Goal: Information Seeking & Learning: Learn about a topic

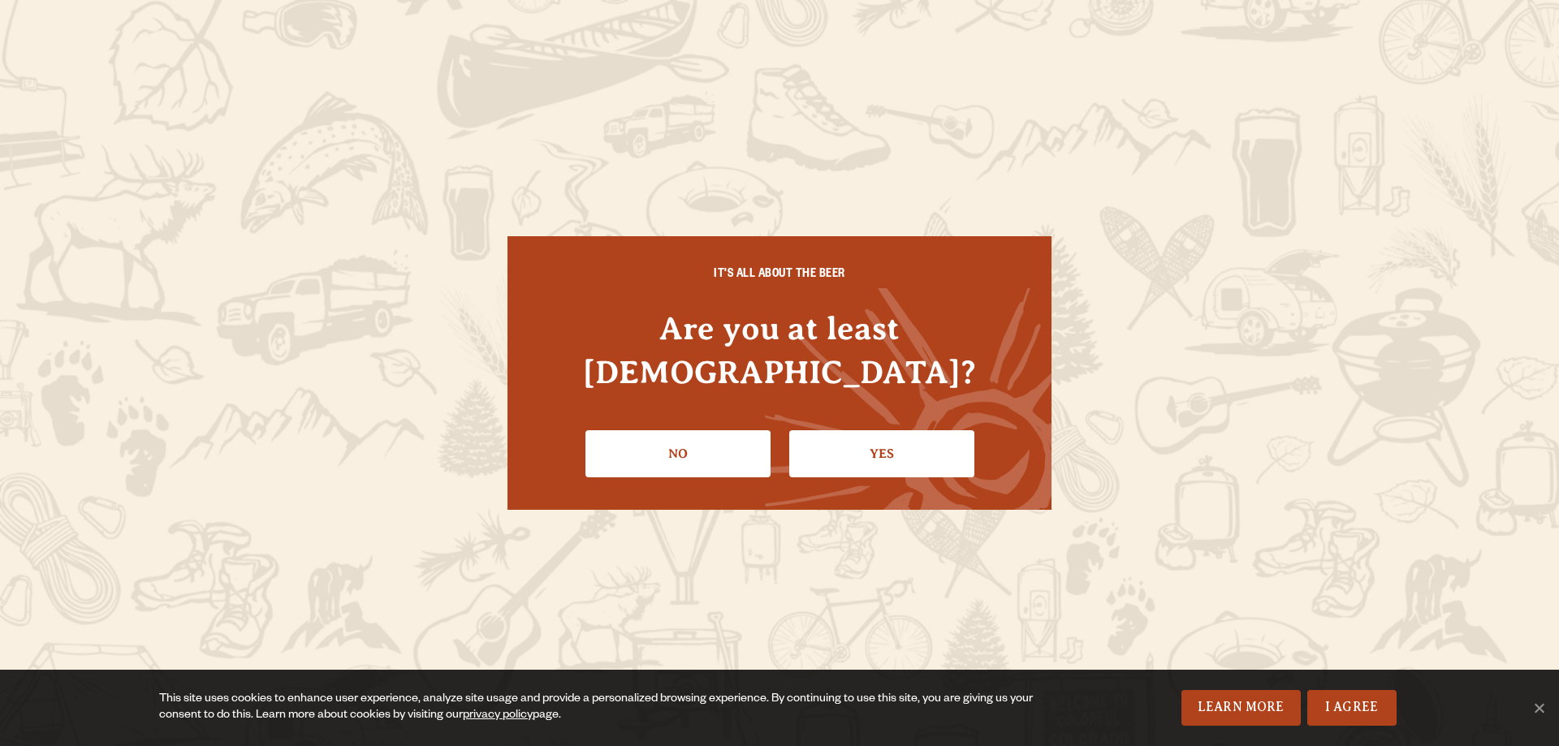
click at [904, 473] on div "IT'S ALL ABOUT THE BEER Are you at least [DEMOGRAPHIC_DATA]? No Yes" at bounding box center [779, 373] width 544 height 274
click at [896, 440] on link "Yes" at bounding box center [881, 453] width 185 height 47
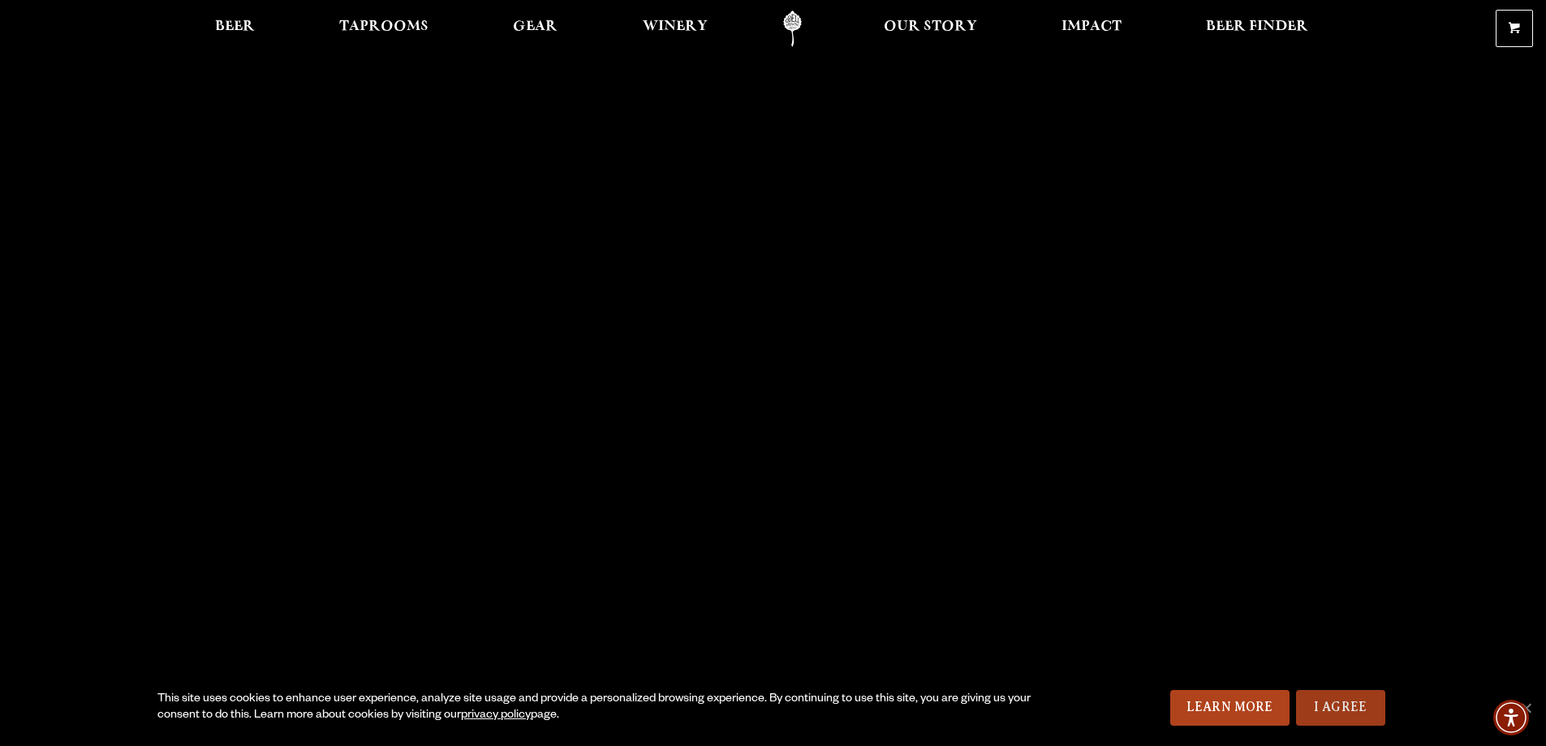
click at [1327, 702] on link "I Agree" at bounding box center [1340, 708] width 89 height 36
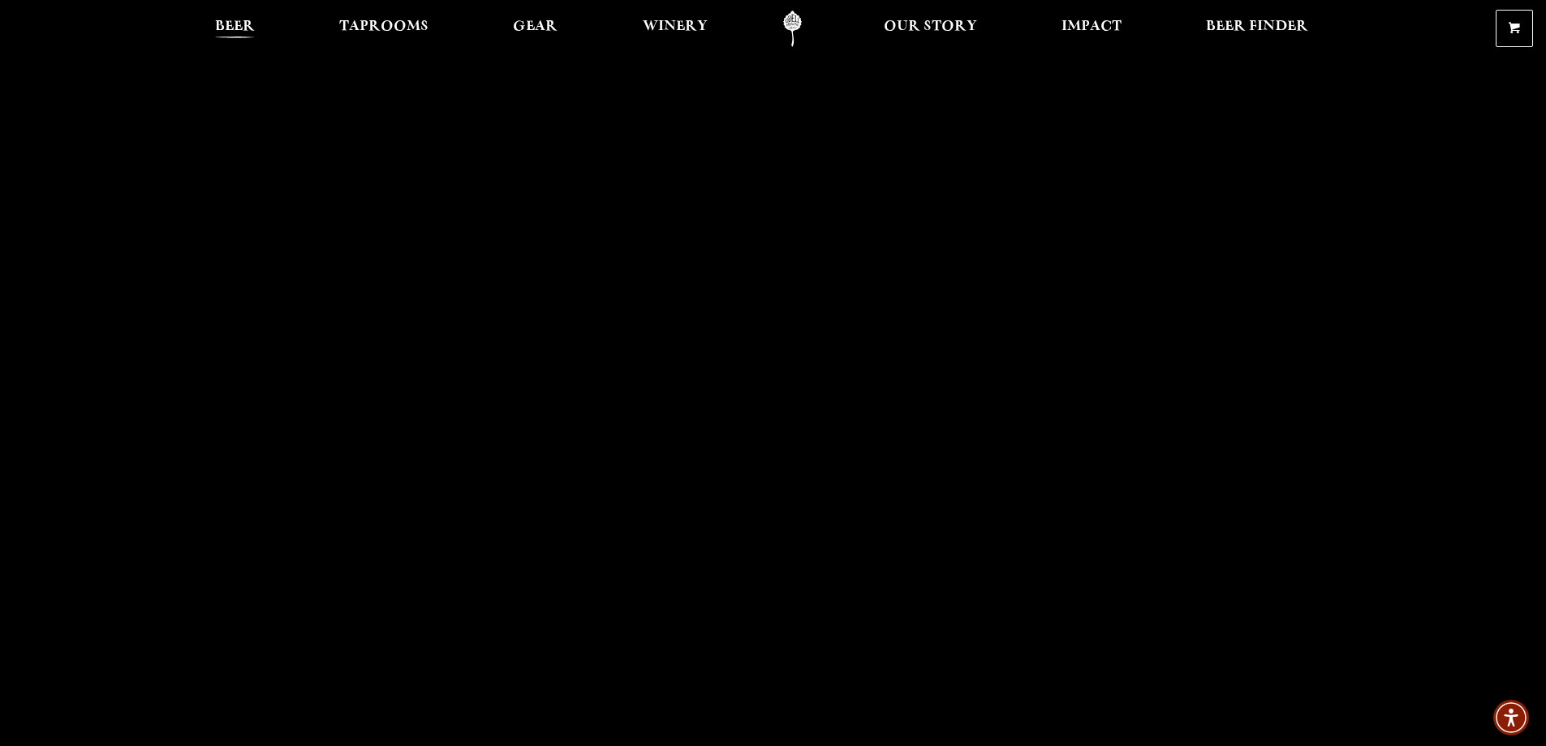
click at [253, 20] on span "Beer" at bounding box center [235, 26] width 40 height 13
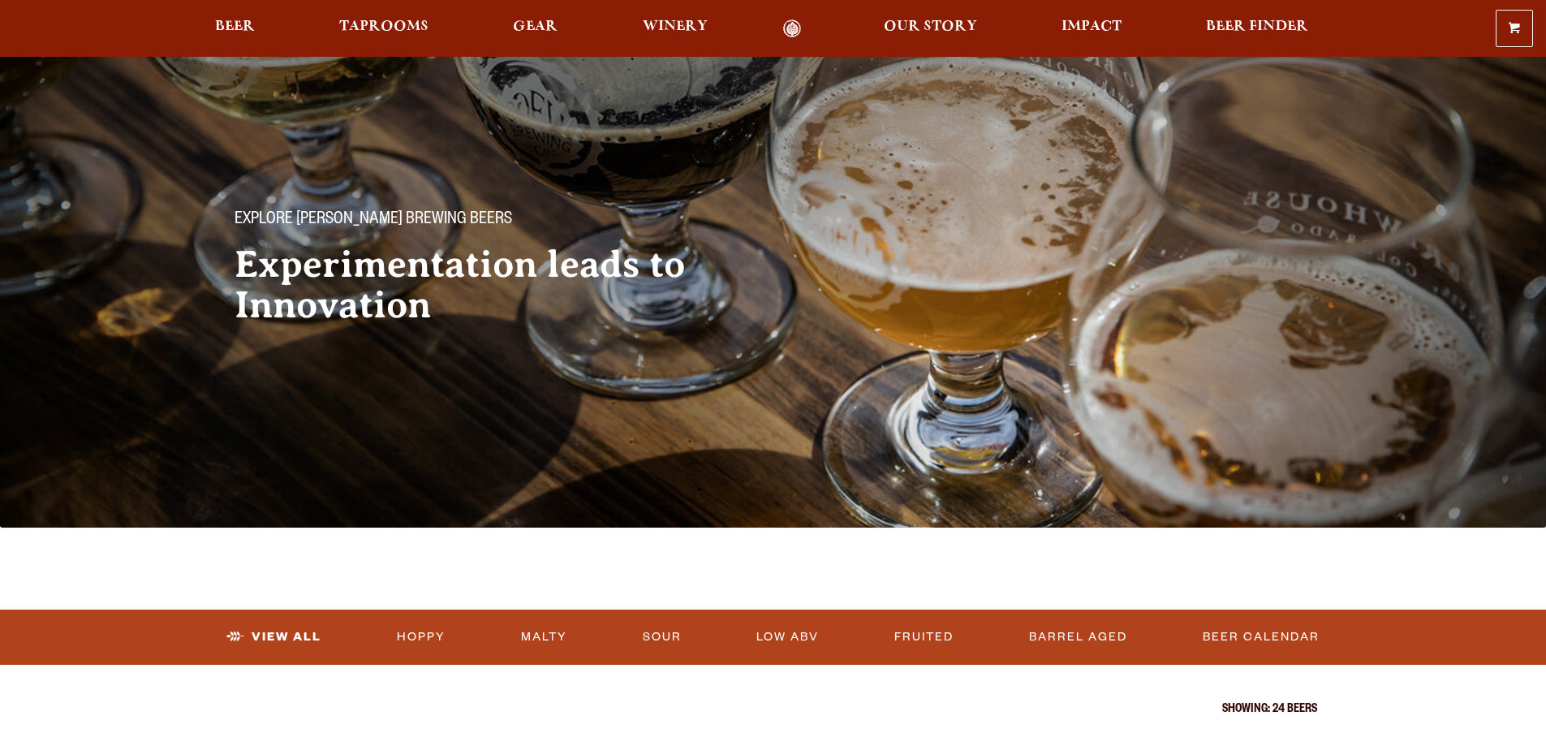
scroll to position [568, 0]
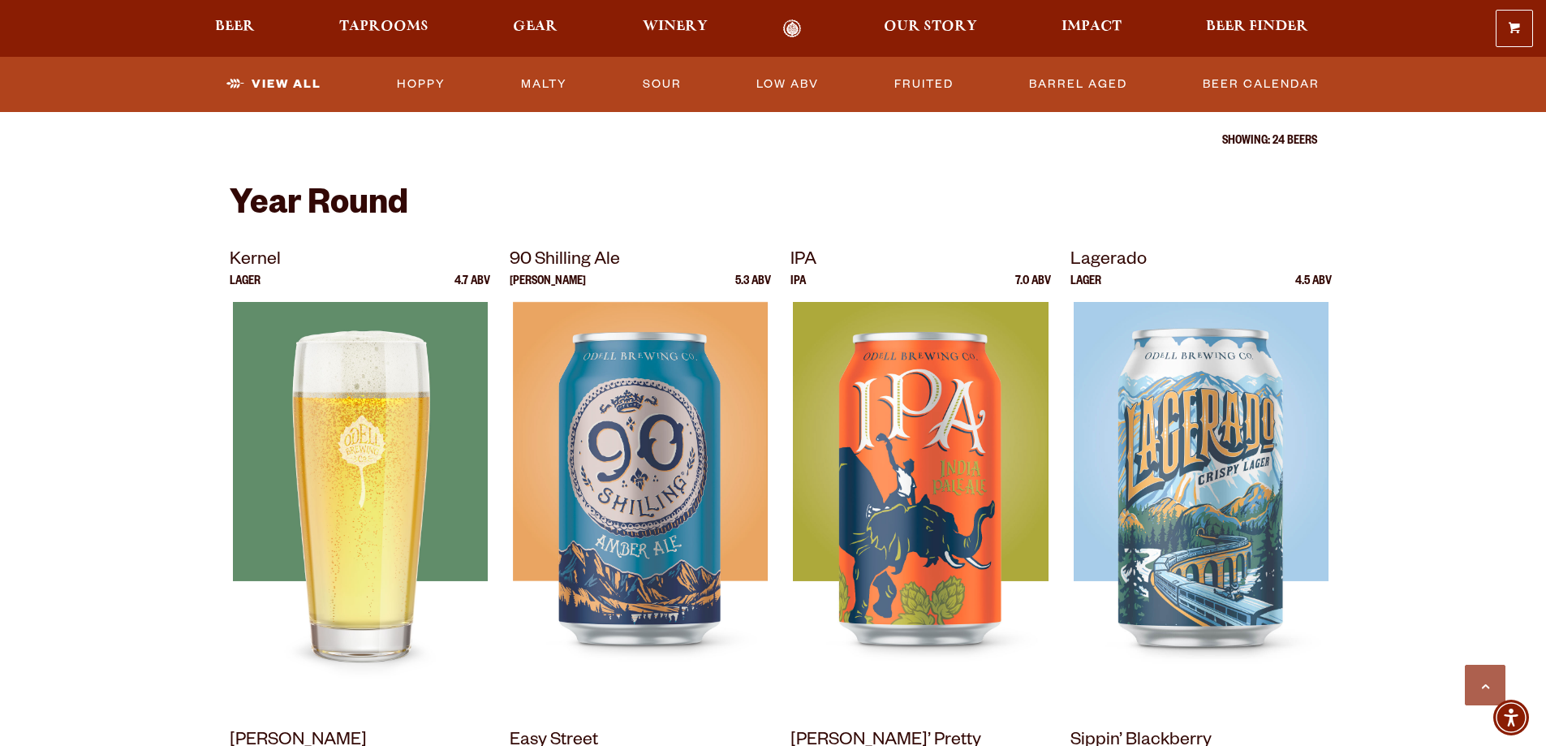
click at [370, 389] on img at bounding box center [359, 505] width 255 height 406
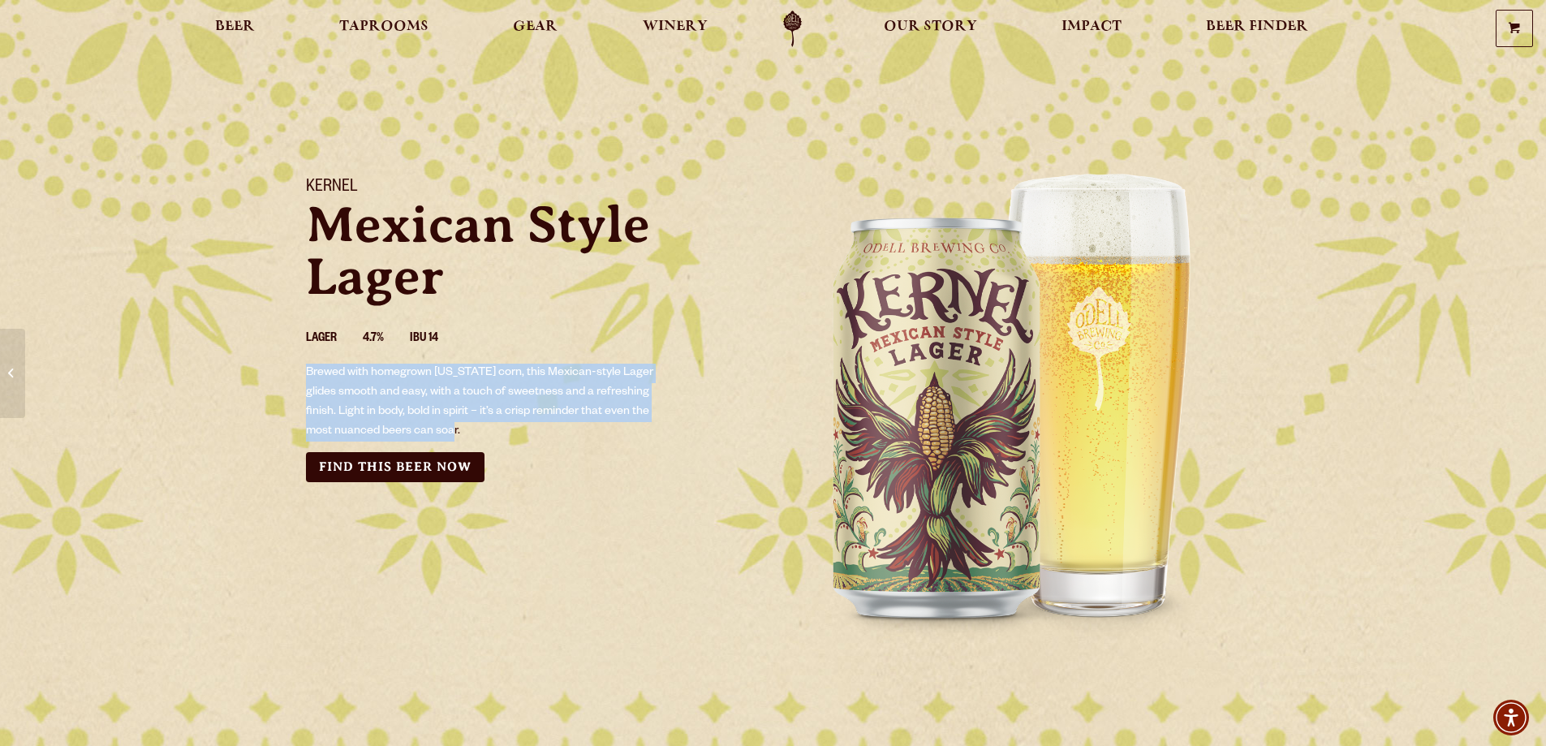
drag, startPoint x: 306, startPoint y: 372, endPoint x: 487, endPoint y: 431, distance: 190.5
click at [487, 431] on p "Brewed with homegrown Colorado corn, this Mexican-style Lager glides smooth and…" at bounding box center [485, 403] width 359 height 78
copy p "Brewed with homegrown Colorado corn, this Mexican-style Lager glides smooth and…"
